Goal: Task Accomplishment & Management: Use online tool/utility

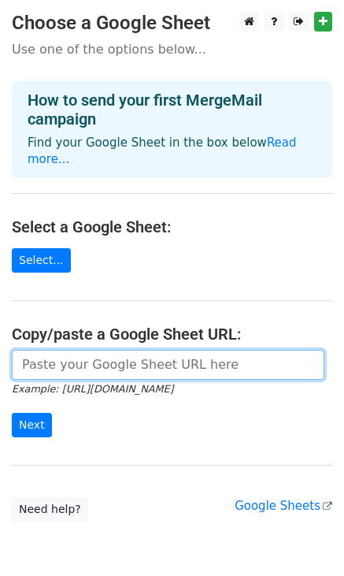
click at [98, 350] on input "url" at bounding box center [168, 365] width 313 height 30
paste input "[URL][DOMAIN_NAME]"
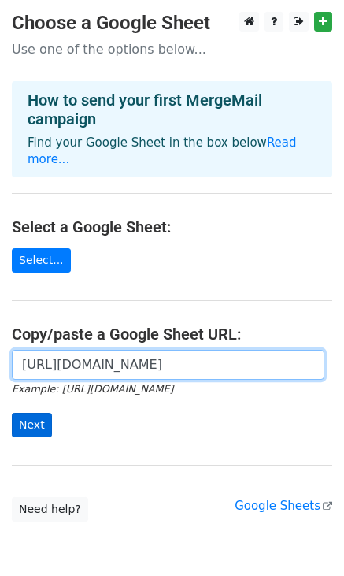
type input "[URL][DOMAIN_NAME]"
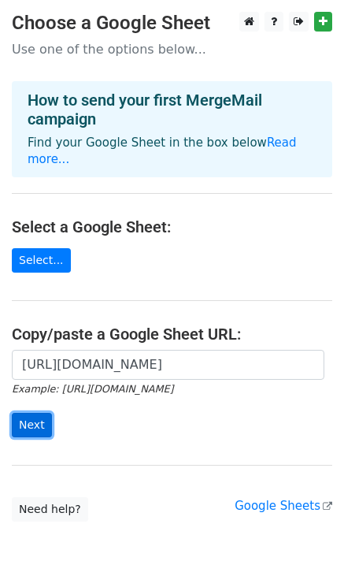
scroll to position [0, 0]
click at [34, 413] on input "Next" at bounding box center [32, 425] width 40 height 24
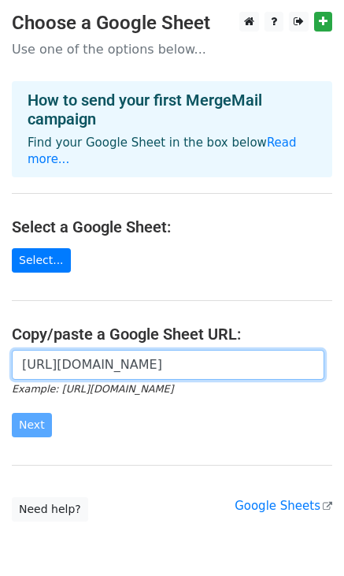
click at [103, 350] on input "[URL][DOMAIN_NAME]" at bounding box center [168, 365] width 313 height 30
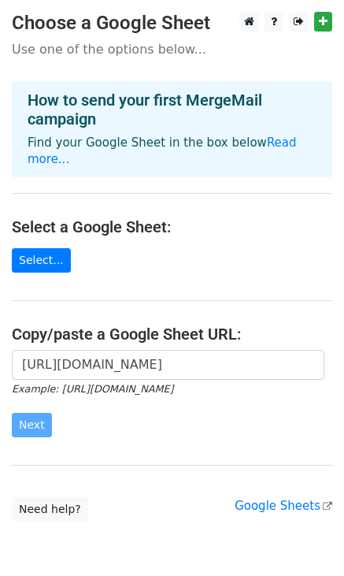
click at [47, 392] on form "[URL][DOMAIN_NAME] Example: [URL][DOMAIN_NAME] Next" at bounding box center [172, 394] width 320 height 88
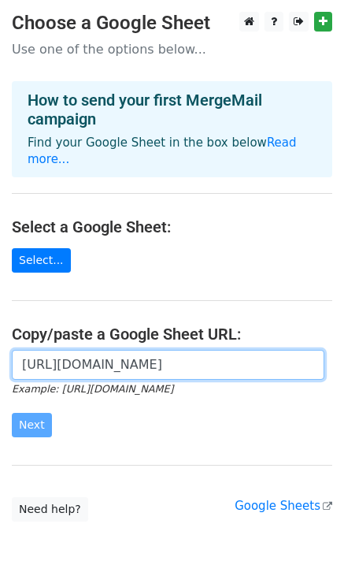
click at [246, 350] on input "[URL][DOMAIN_NAME]" at bounding box center [168, 365] width 313 height 30
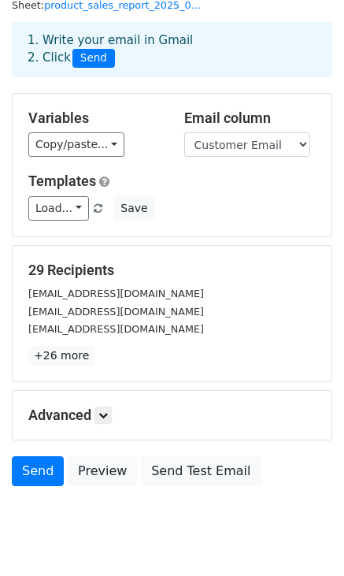
scroll to position [74, 0]
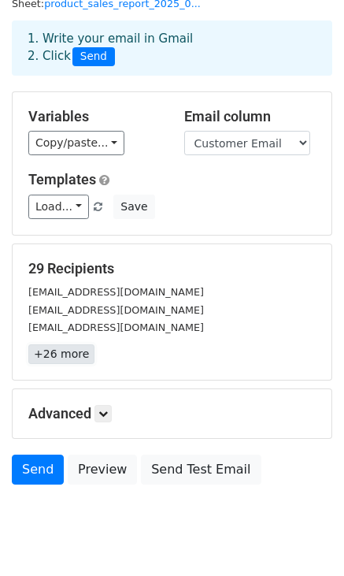
click at [61, 344] on link "+26 more" at bounding box center [61, 354] width 66 height 20
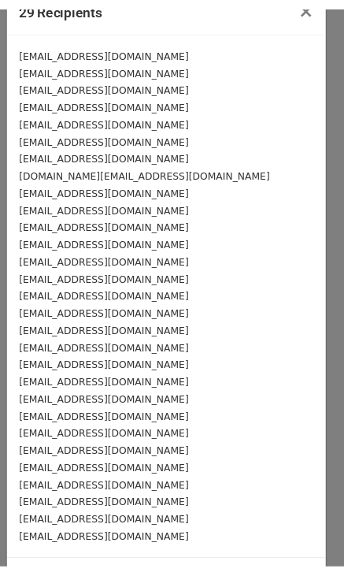
scroll to position [0, 0]
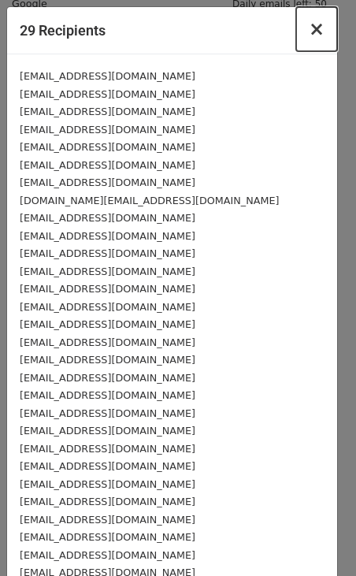
click at [309, 28] on span "×" at bounding box center [317, 29] width 16 height 22
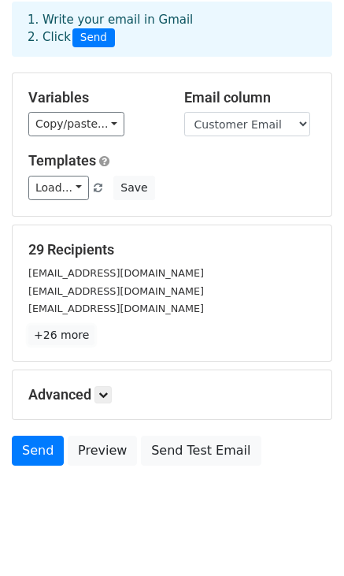
scroll to position [99, 0]
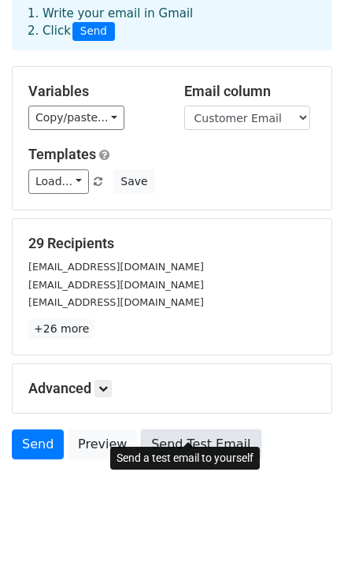
click at [197, 429] on link "Send Test Email" at bounding box center [201, 444] width 120 height 30
click at [187, 429] on link "Send Test Email" at bounding box center [201, 444] width 120 height 30
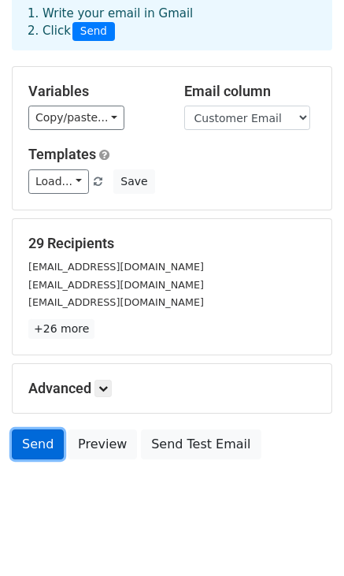
click at [33, 429] on link "Send" at bounding box center [38, 444] width 52 height 30
